Goal: Check status: Check status

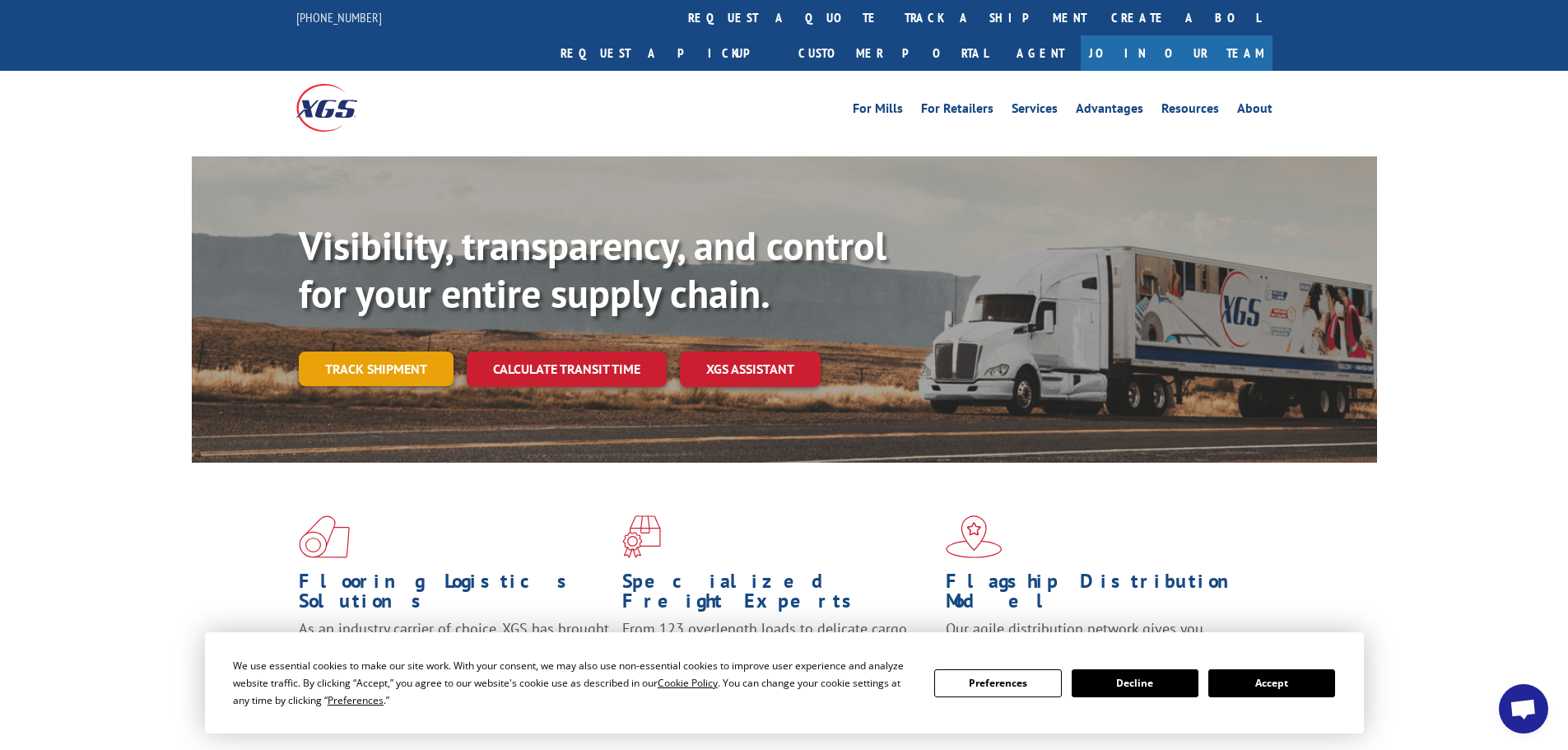
click at [341, 352] on link "Track shipment" at bounding box center [376, 368] width 155 height 34
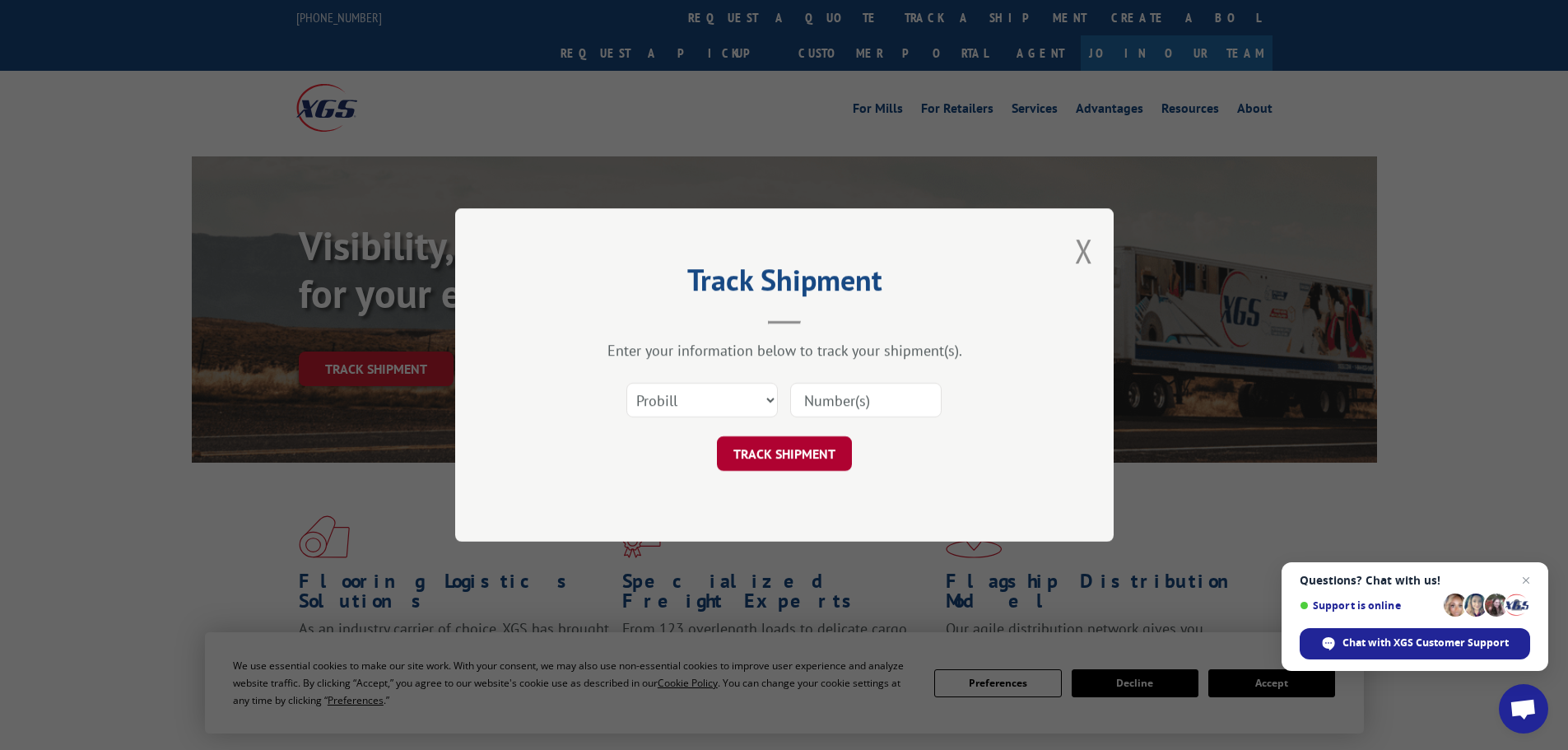
click at [752, 458] on button "TRACK SHIPMENT" at bounding box center [784, 453] width 135 height 34
paste input "6021003"
type input "6021003"
click at [825, 452] on button "TRACK SHIPMENT" at bounding box center [784, 453] width 135 height 34
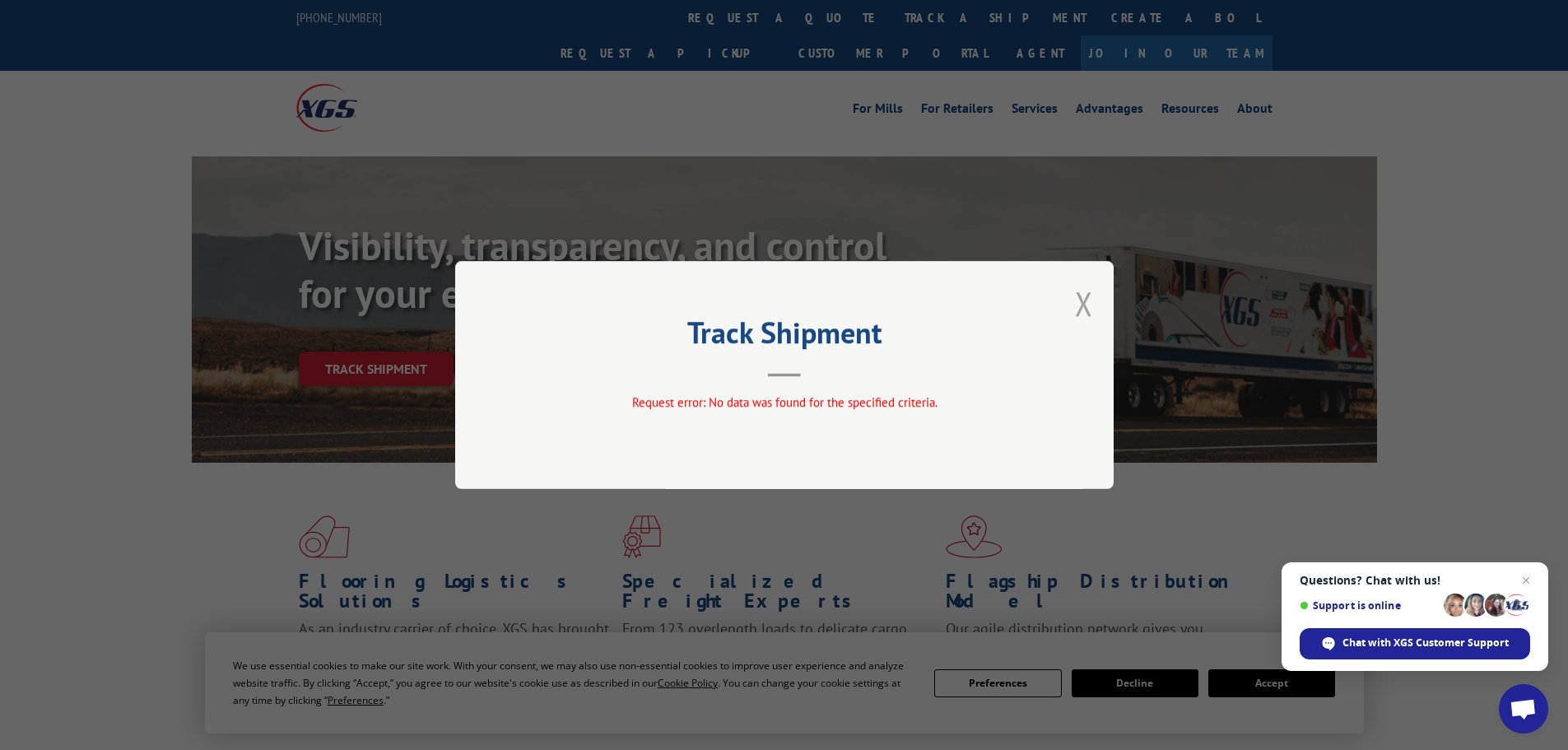
click at [1083, 313] on button "Close modal" at bounding box center [1084, 304] width 18 height 44
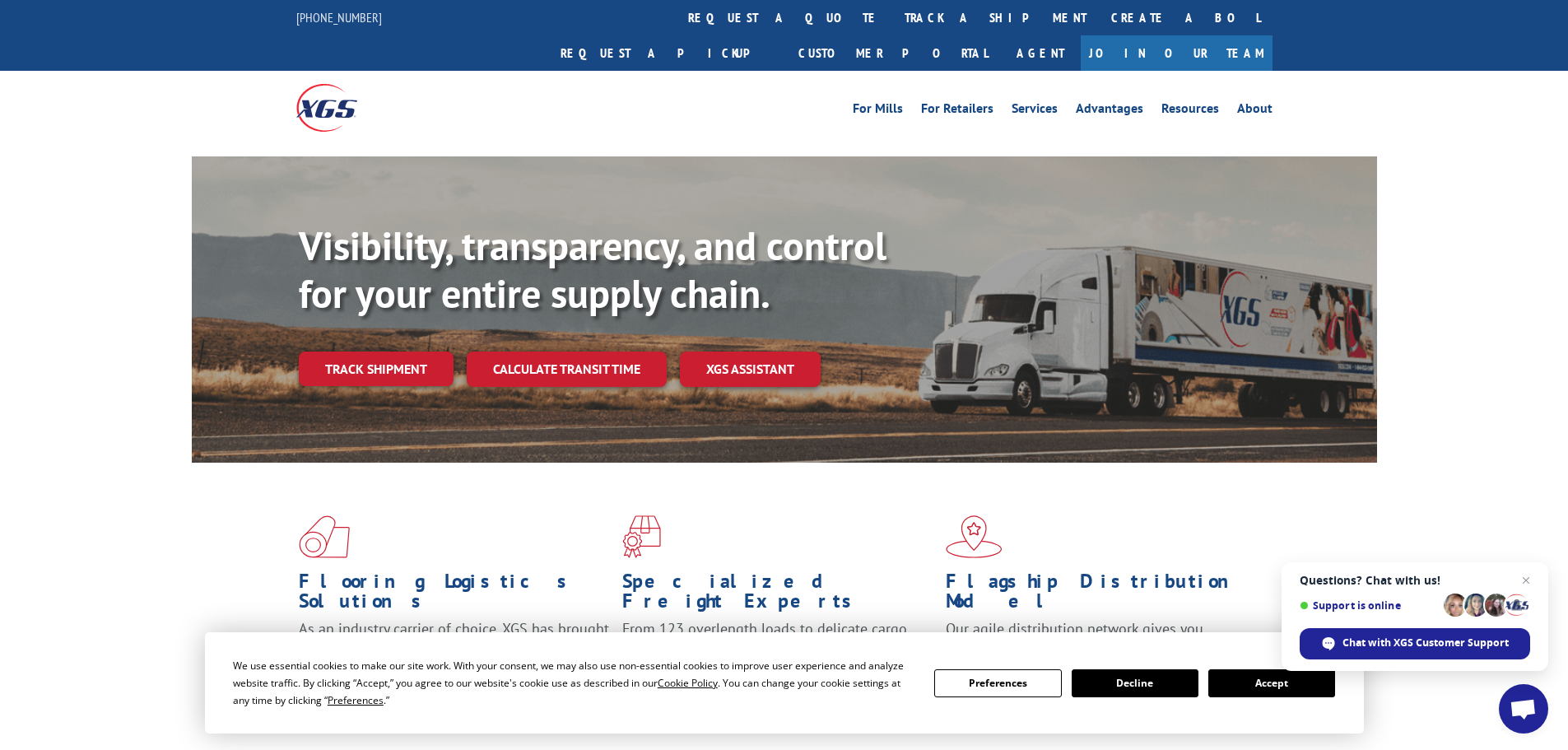
click at [1529, 579] on span "Close chat" at bounding box center [1526, 581] width 20 height 20
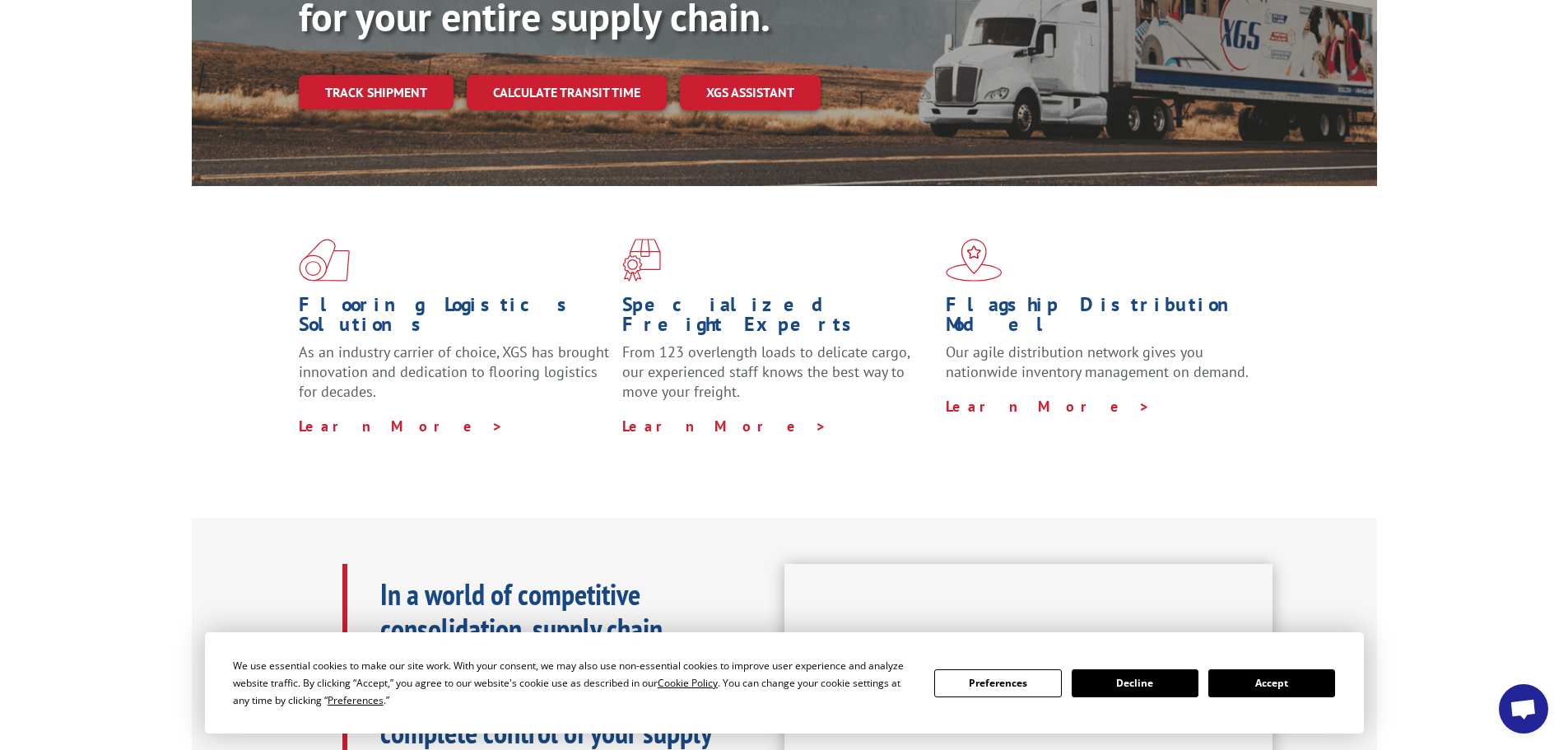
scroll to position [411, 0]
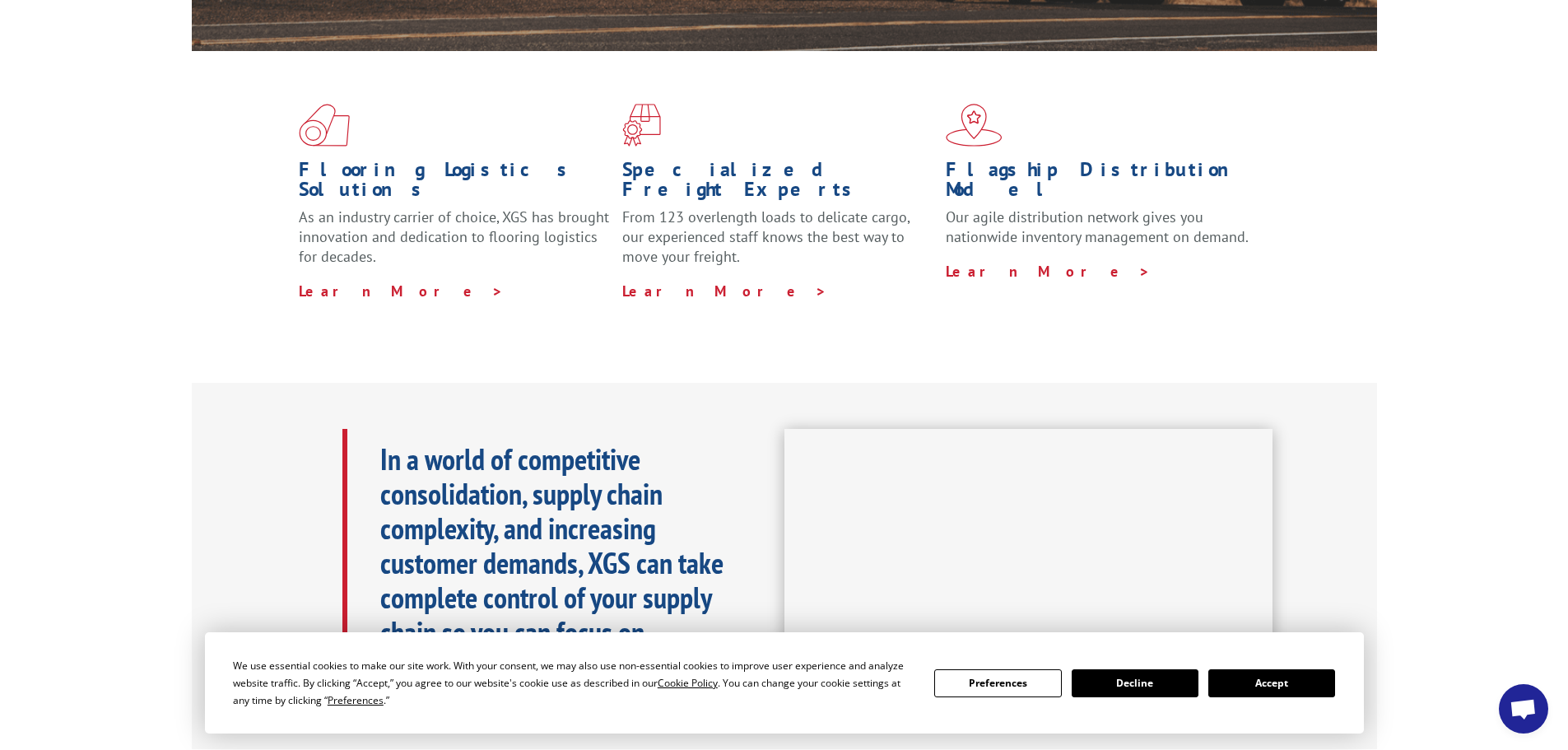
click at [1136, 680] on button "Decline" at bounding box center [1134, 682] width 126 height 28
